Goal: Task Accomplishment & Management: Manage account settings

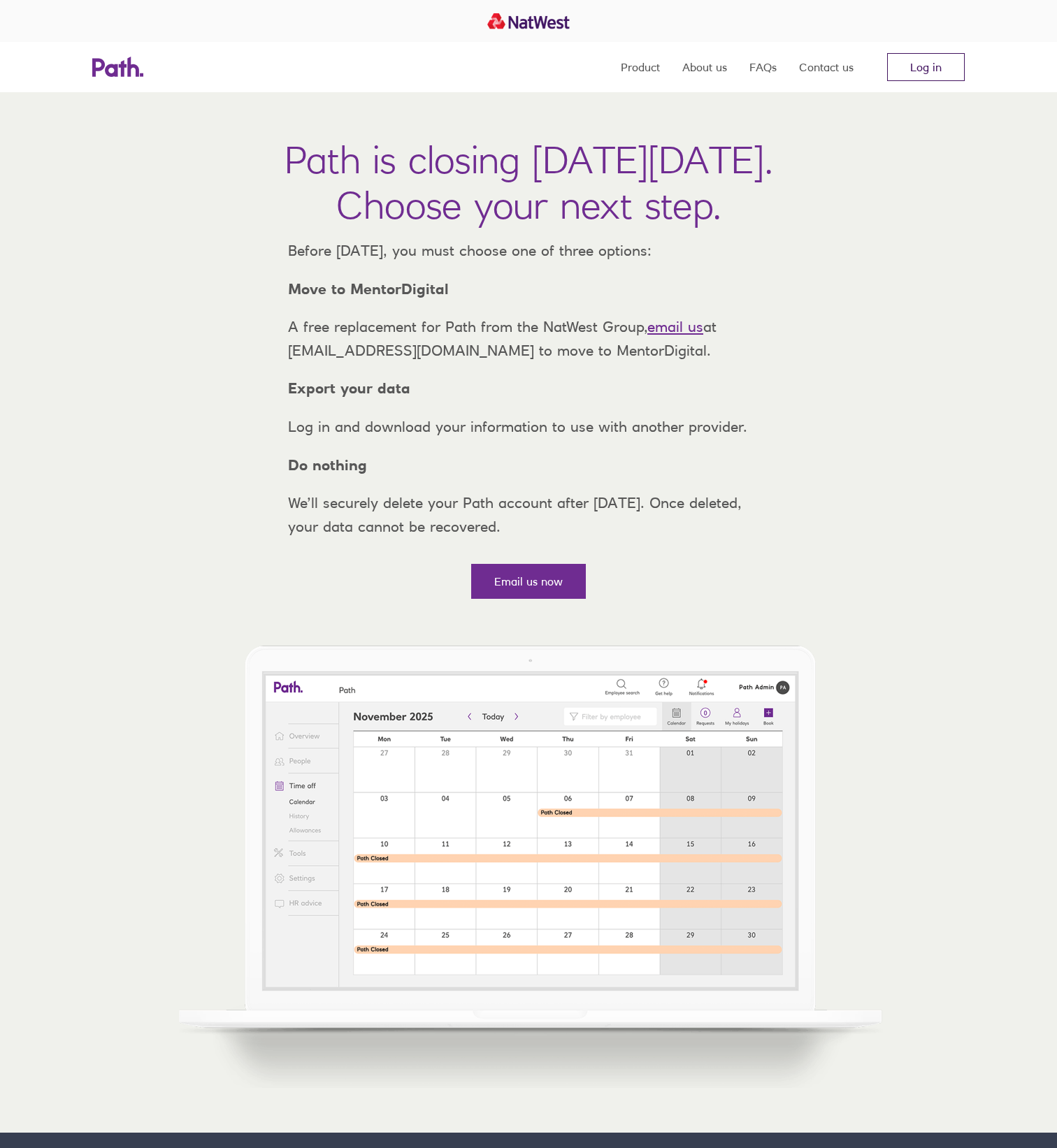
click at [918, 62] on link "Log in" at bounding box center [926, 67] width 78 height 28
click at [929, 58] on link "Log in" at bounding box center [926, 67] width 78 height 28
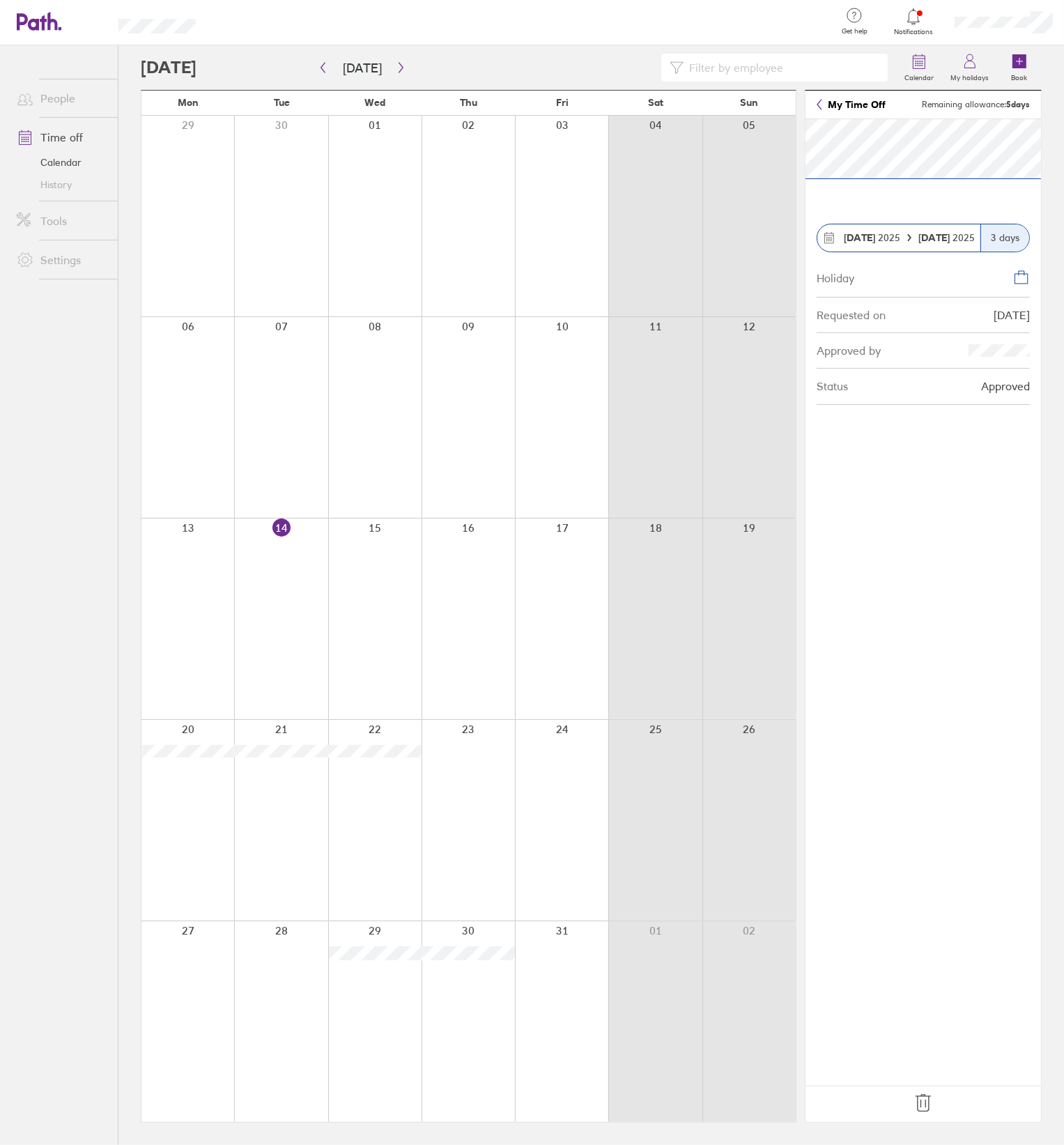
click at [208, 793] on div at bounding box center [187, 820] width 93 height 201
